Goal: Information Seeking & Learning: Check status

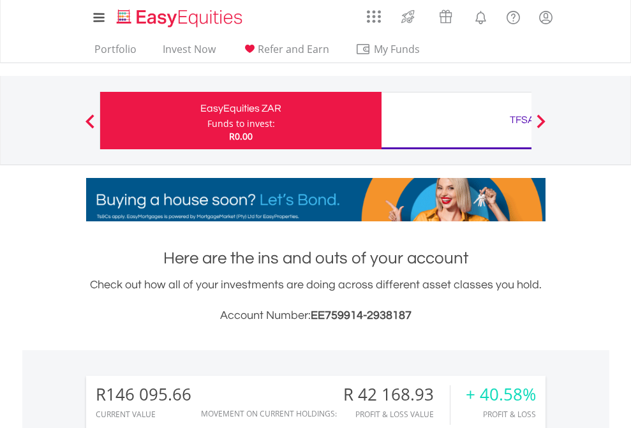
scroll to position [123, 200]
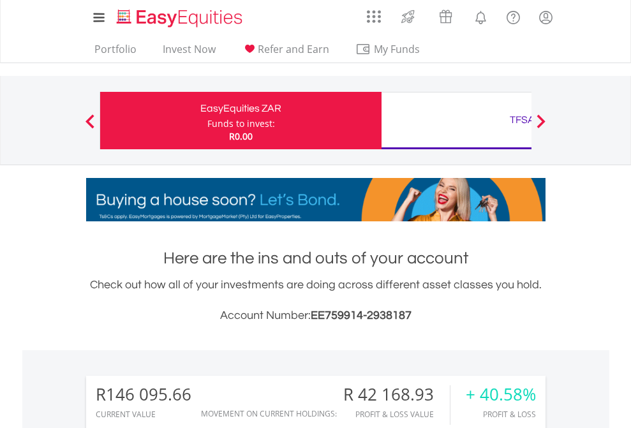
click at [207, 121] on div "Funds to invest:" at bounding box center [241, 123] width 68 height 13
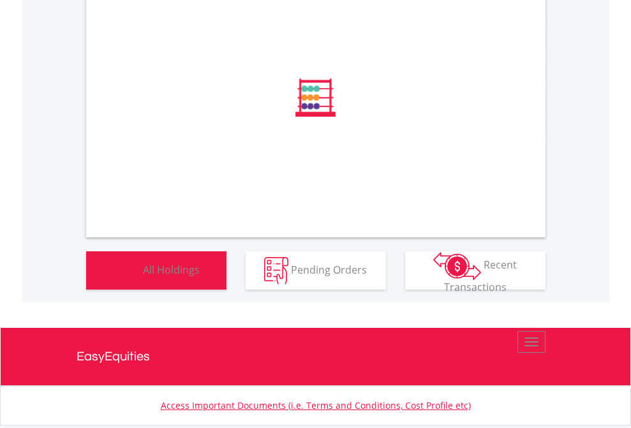
click at [143, 276] on span "All Holdings" at bounding box center [171, 269] width 57 height 14
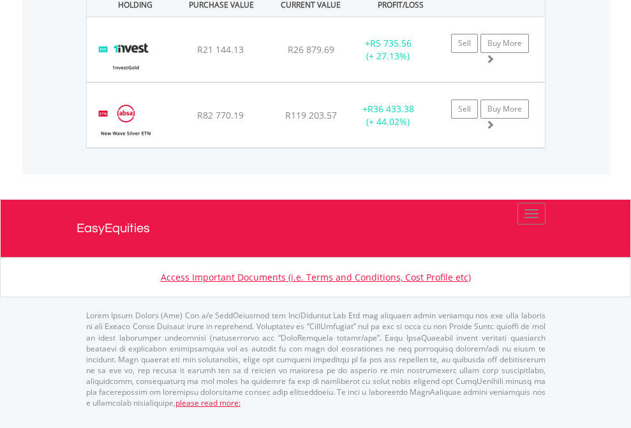
scroll to position [123, 200]
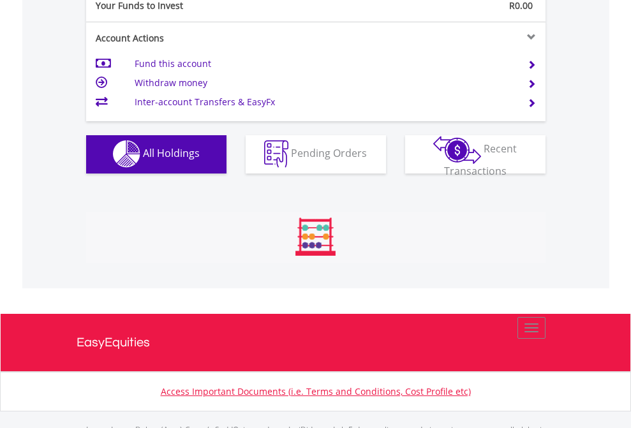
scroll to position [1264, 0]
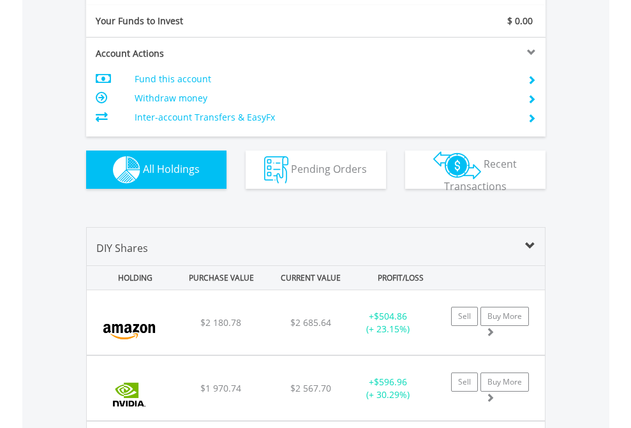
scroll to position [1419, 0]
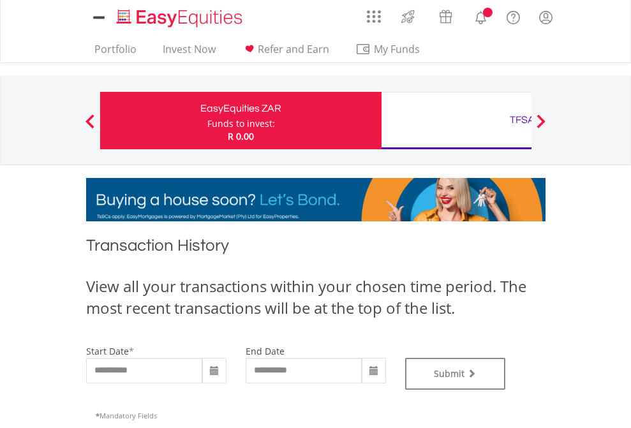
type input "**********"
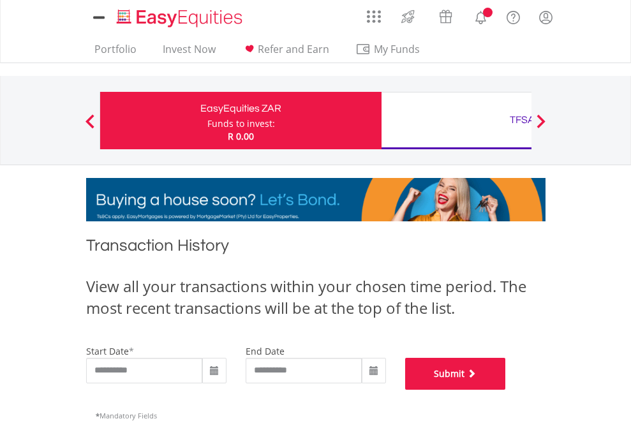
click at [506, 390] on button "Submit" at bounding box center [455, 374] width 101 height 32
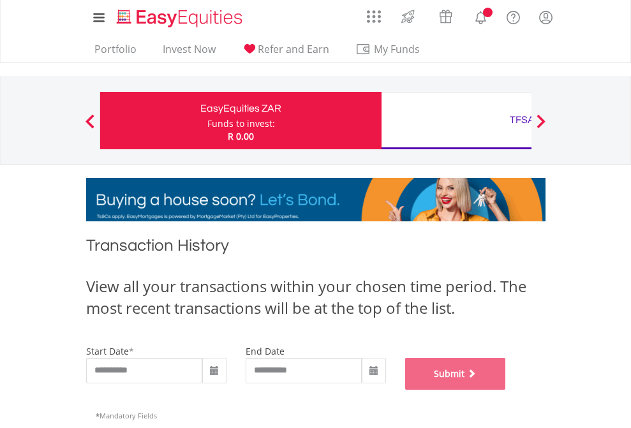
scroll to position [518, 0]
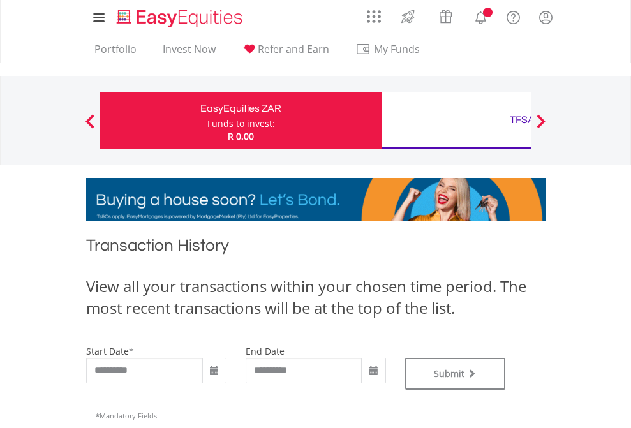
click at [456, 121] on div "TFSA" at bounding box center [522, 120] width 266 height 18
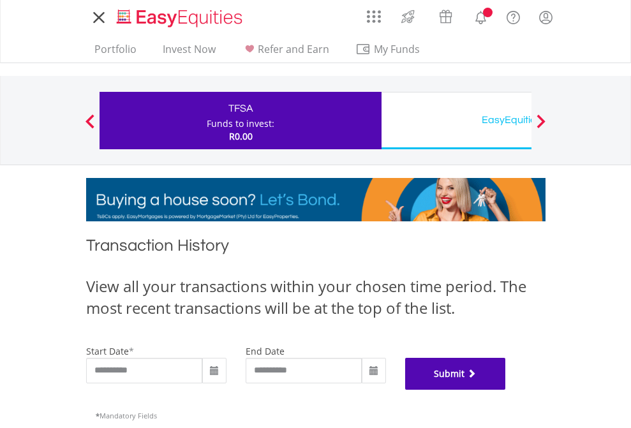
click at [506, 390] on button "Submit" at bounding box center [455, 374] width 101 height 32
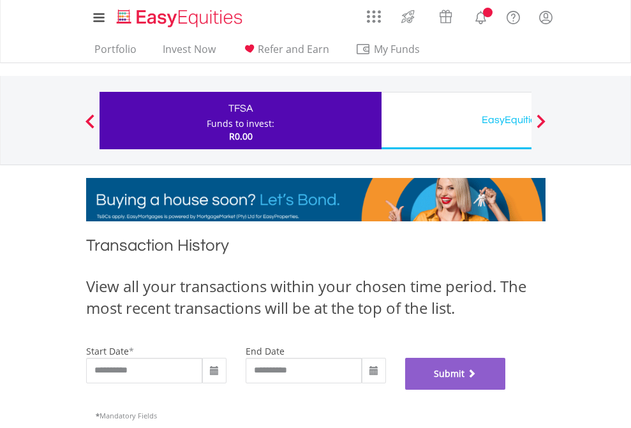
scroll to position [518, 0]
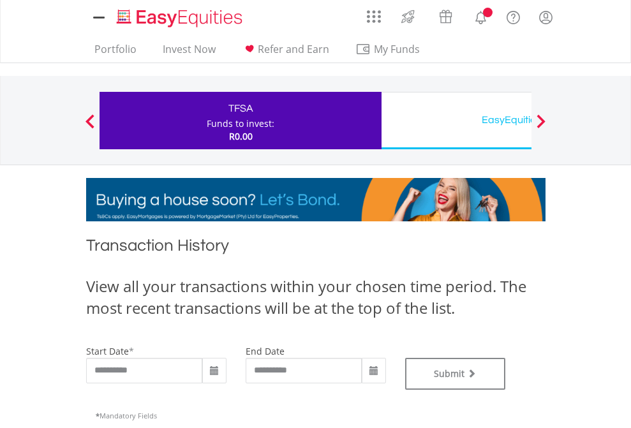
click at [456, 121] on div "EasyEquities USD" at bounding box center [522, 120] width 266 height 18
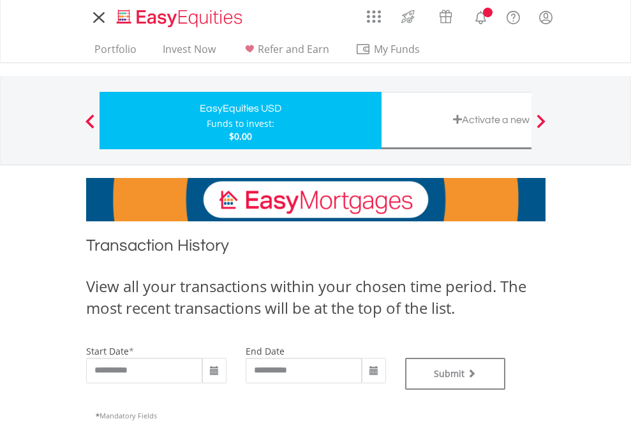
type input "**********"
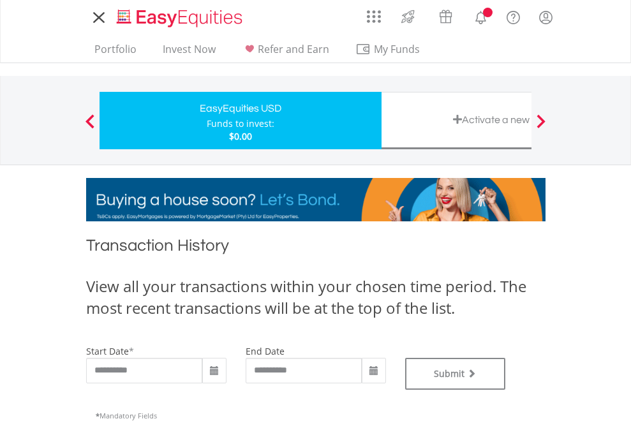
type input "**********"
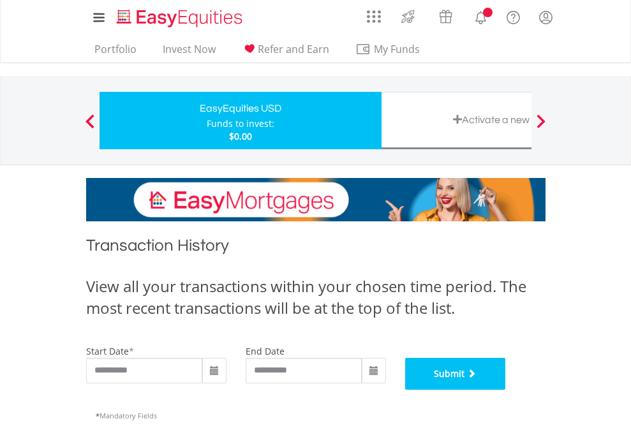
click at [506, 390] on button "Submit" at bounding box center [455, 374] width 101 height 32
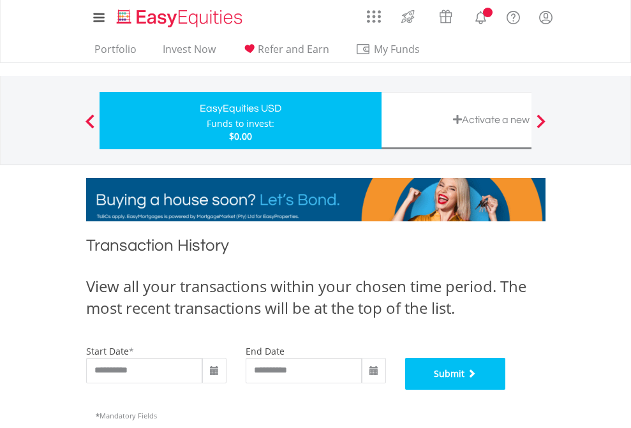
scroll to position [518, 0]
